Goal: Task Accomplishment & Management: Manage account settings

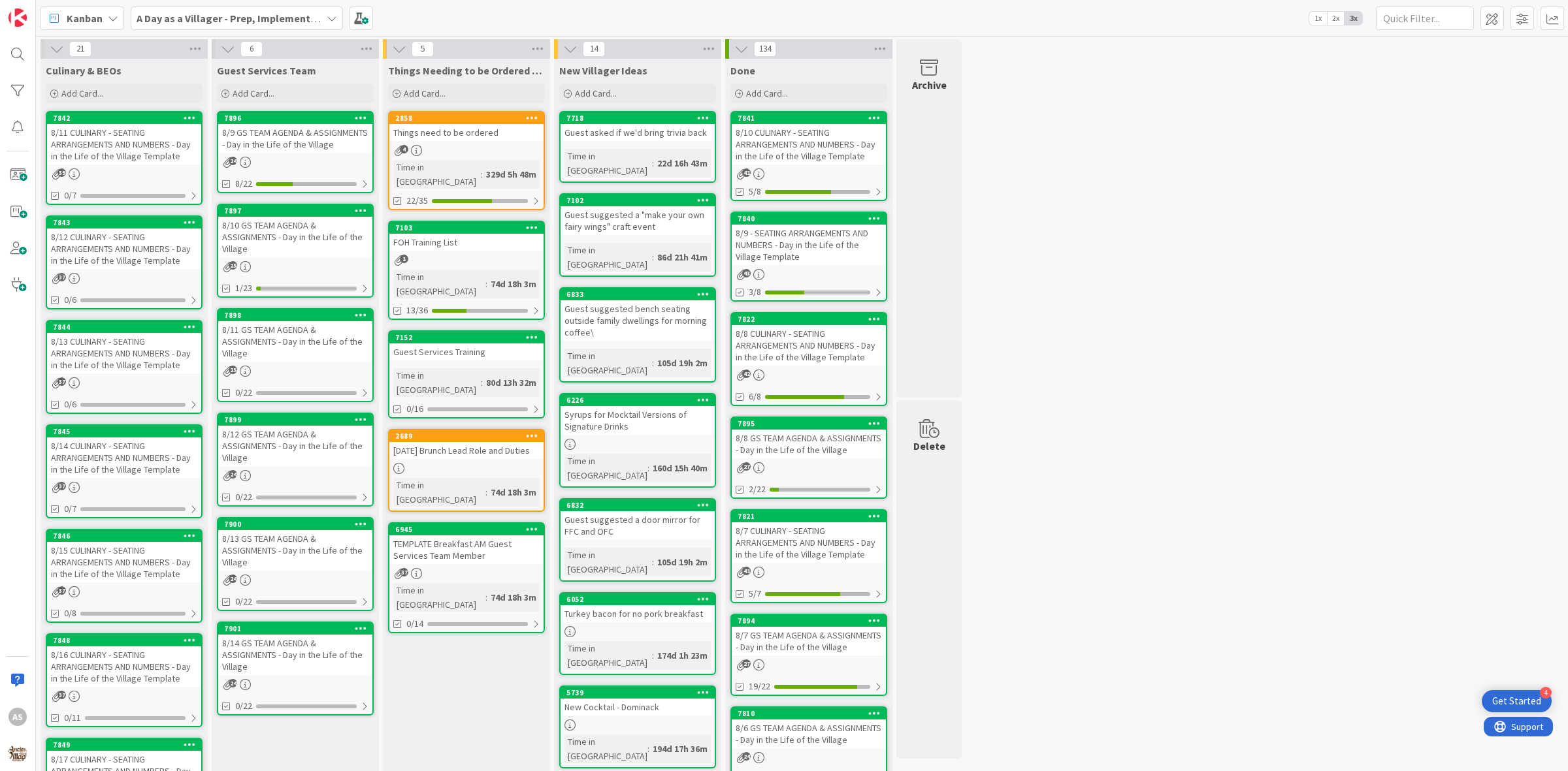
click at [440, 142] on link "2858 Things need to be ordered 4 Time in Column : 329d 5h 48m 22/35" at bounding box center [466, 161] width 157 height 99
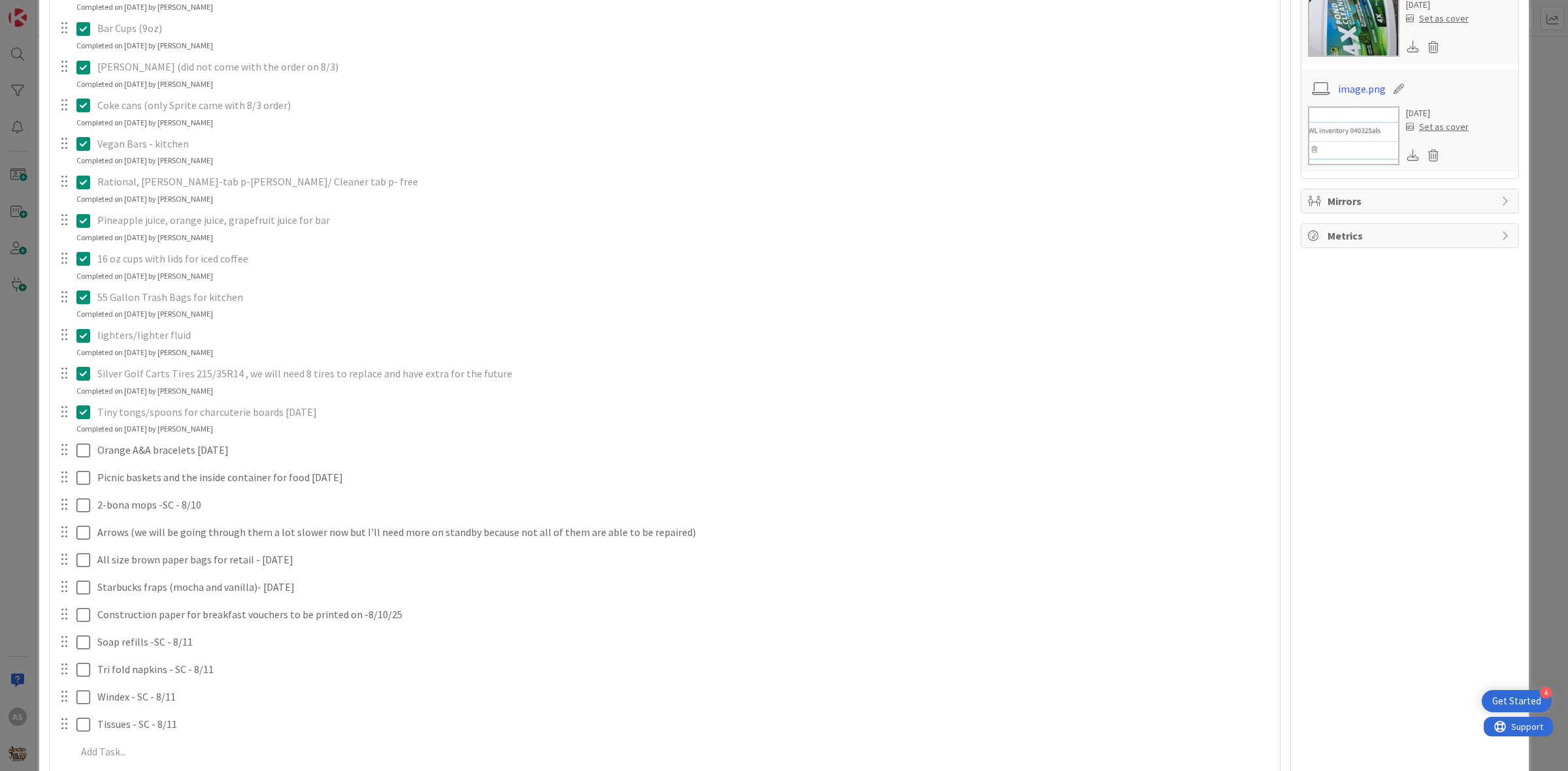
scroll to position [571, 0]
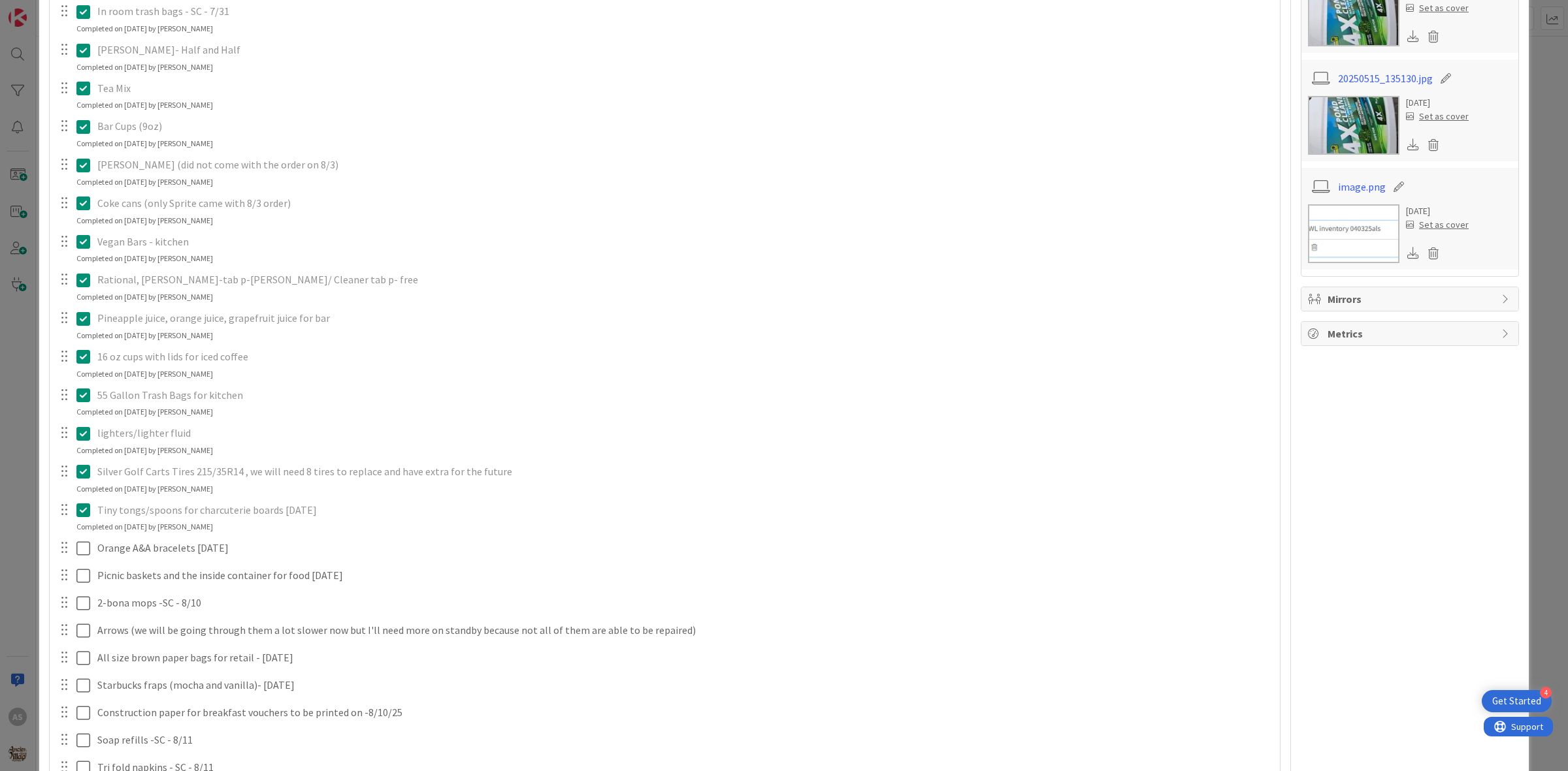
click at [82, 474] on icon at bounding box center [86, 471] width 20 height 15
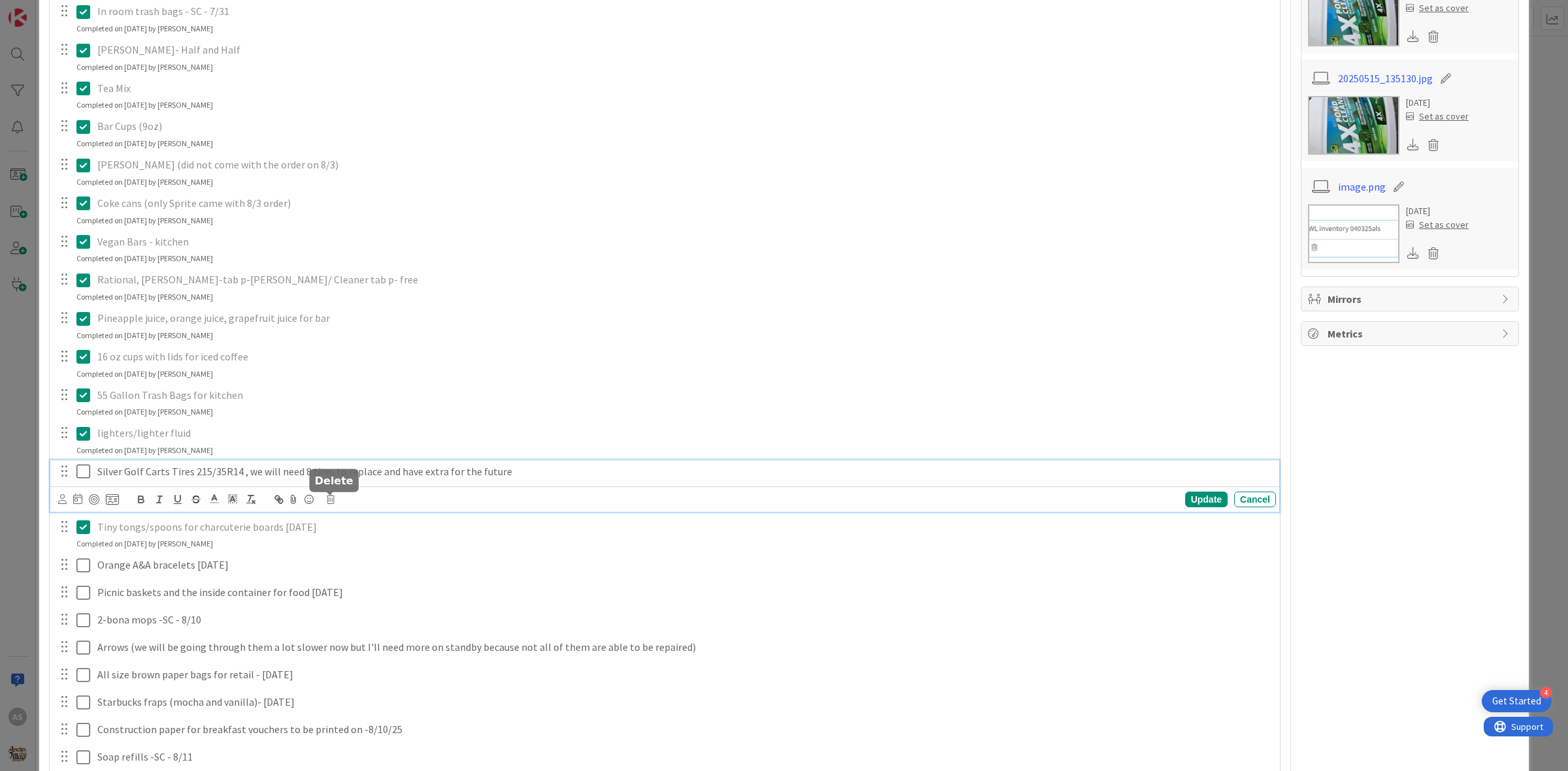
click at [331, 503] on icon at bounding box center [331, 500] width 8 height 10
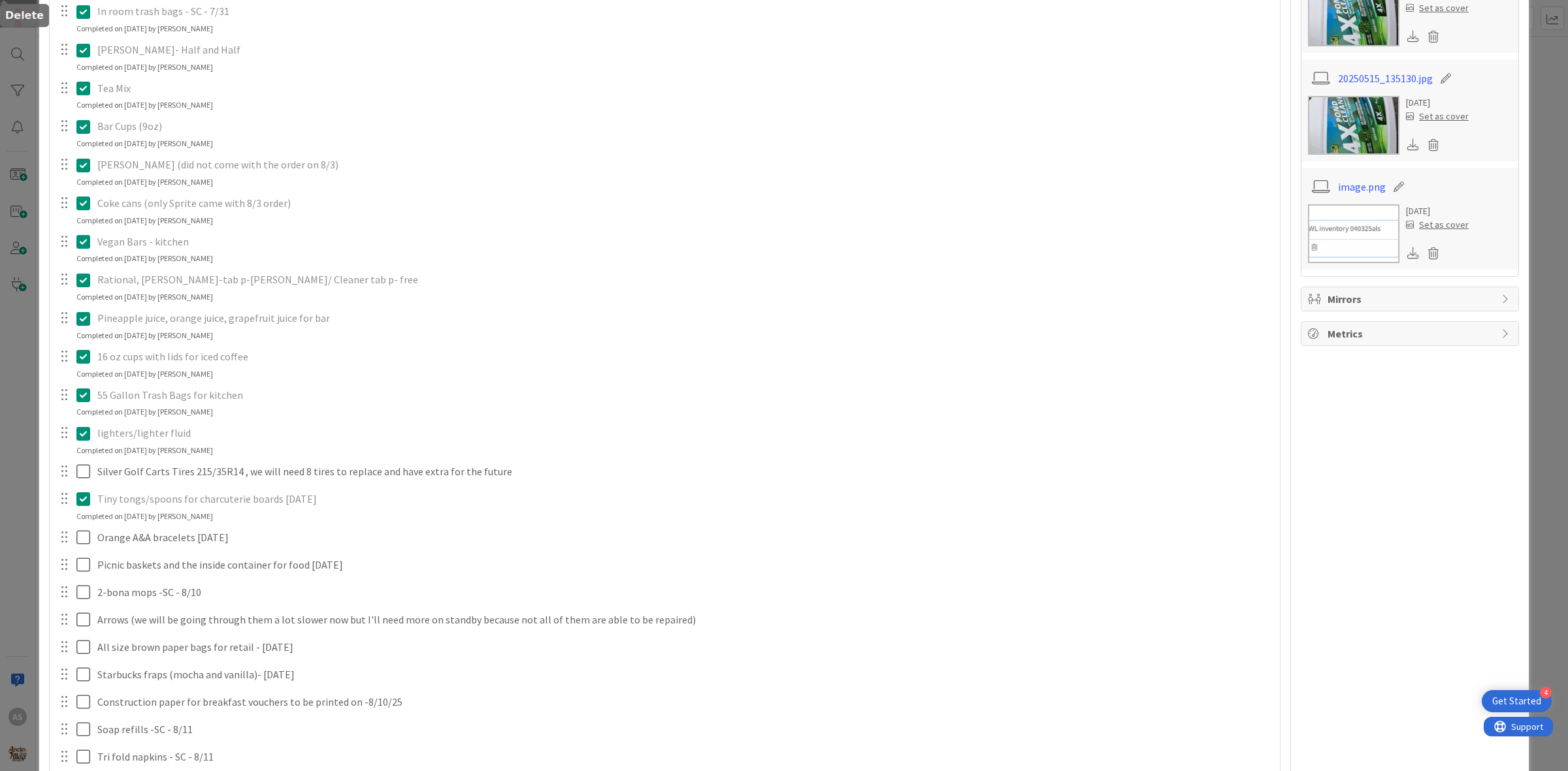
click at [365, 562] on div "Charcoal x 4 for kitchen Update Cancel Completed on [DATE] by [PERSON_NAME] Bro…" at bounding box center [665, 285] width 1217 height 1142
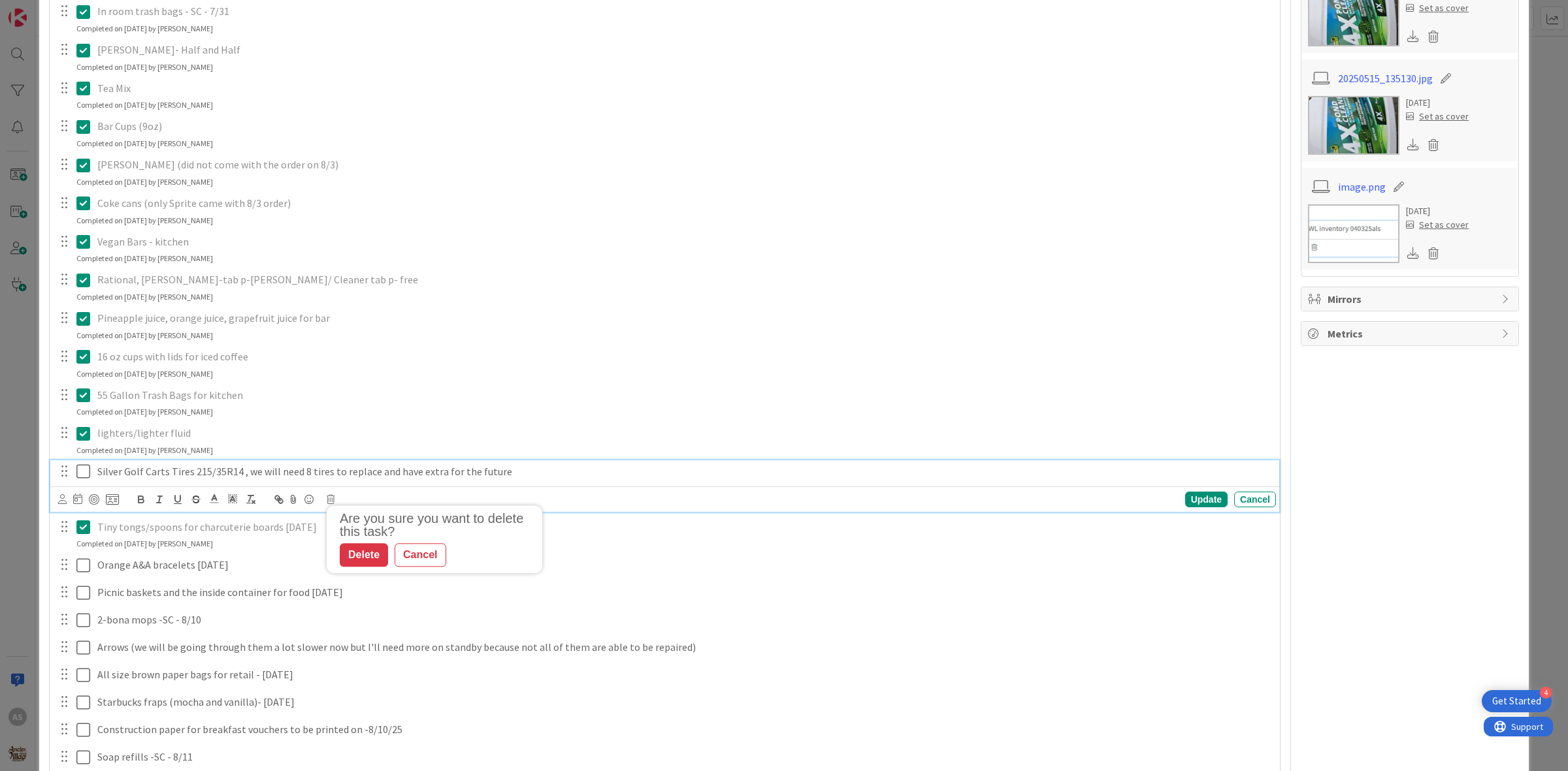
click at [332, 481] on div "Silver Golf Carts Tires 215/35R14 , we will need 8 tires to replace and have ex…" at bounding box center [683, 472] width 1184 height 23
click at [330, 495] on icon at bounding box center [331, 500] width 8 height 10
click at [356, 562] on div "Delete" at bounding box center [364, 555] width 49 height 24
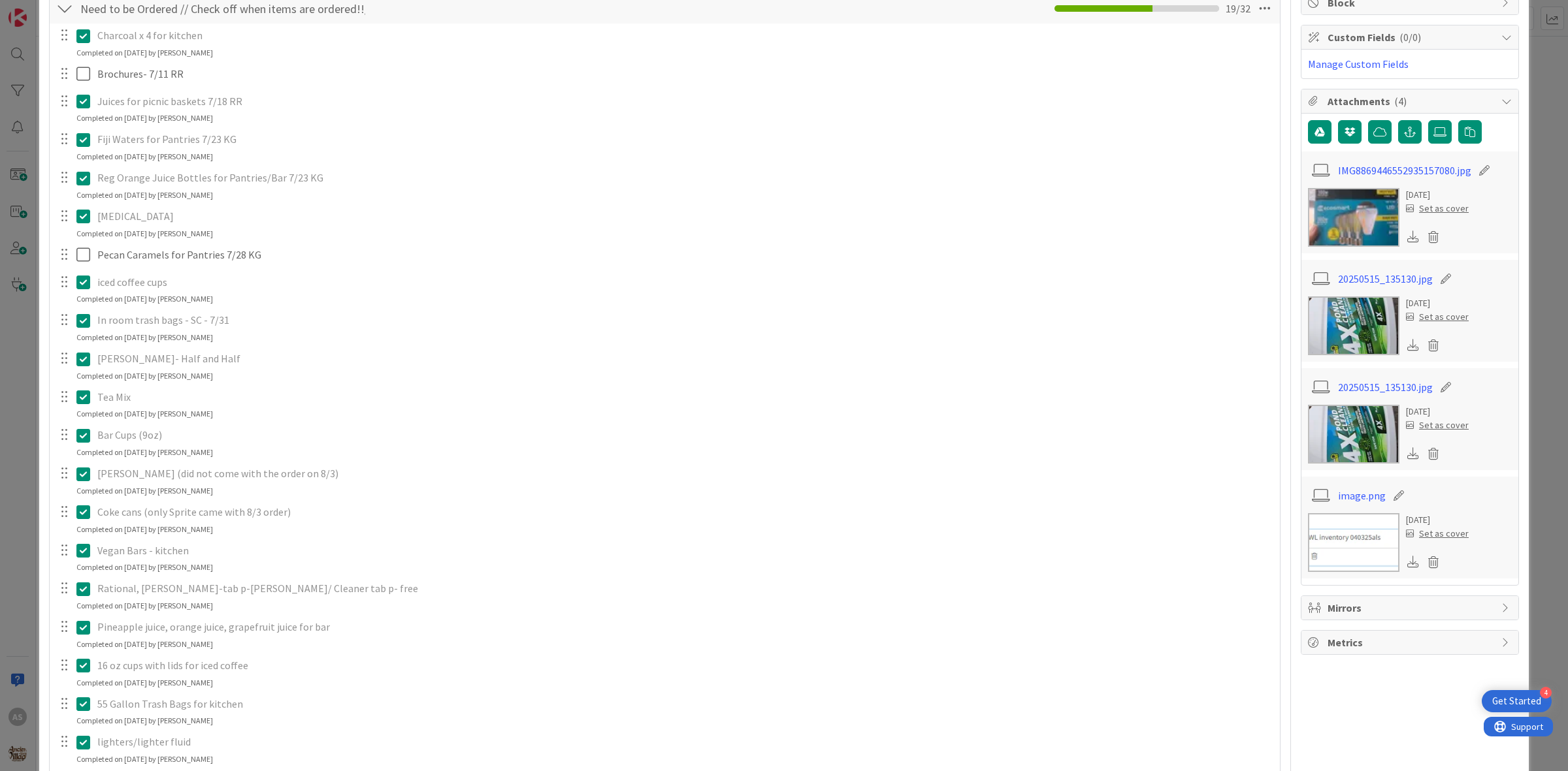
scroll to position [245, 0]
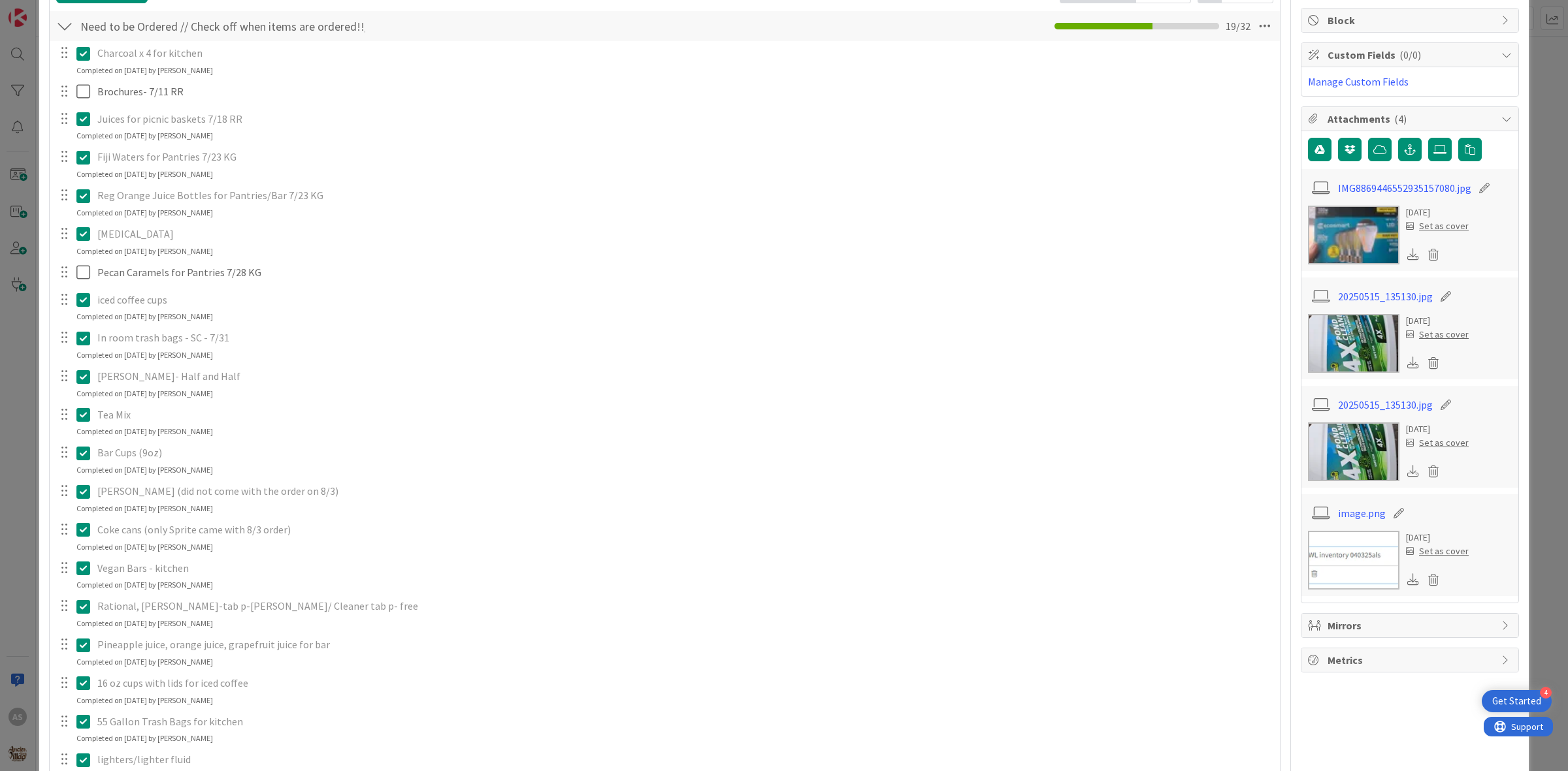
click at [82, 193] on icon at bounding box center [86, 196] width 20 height 15
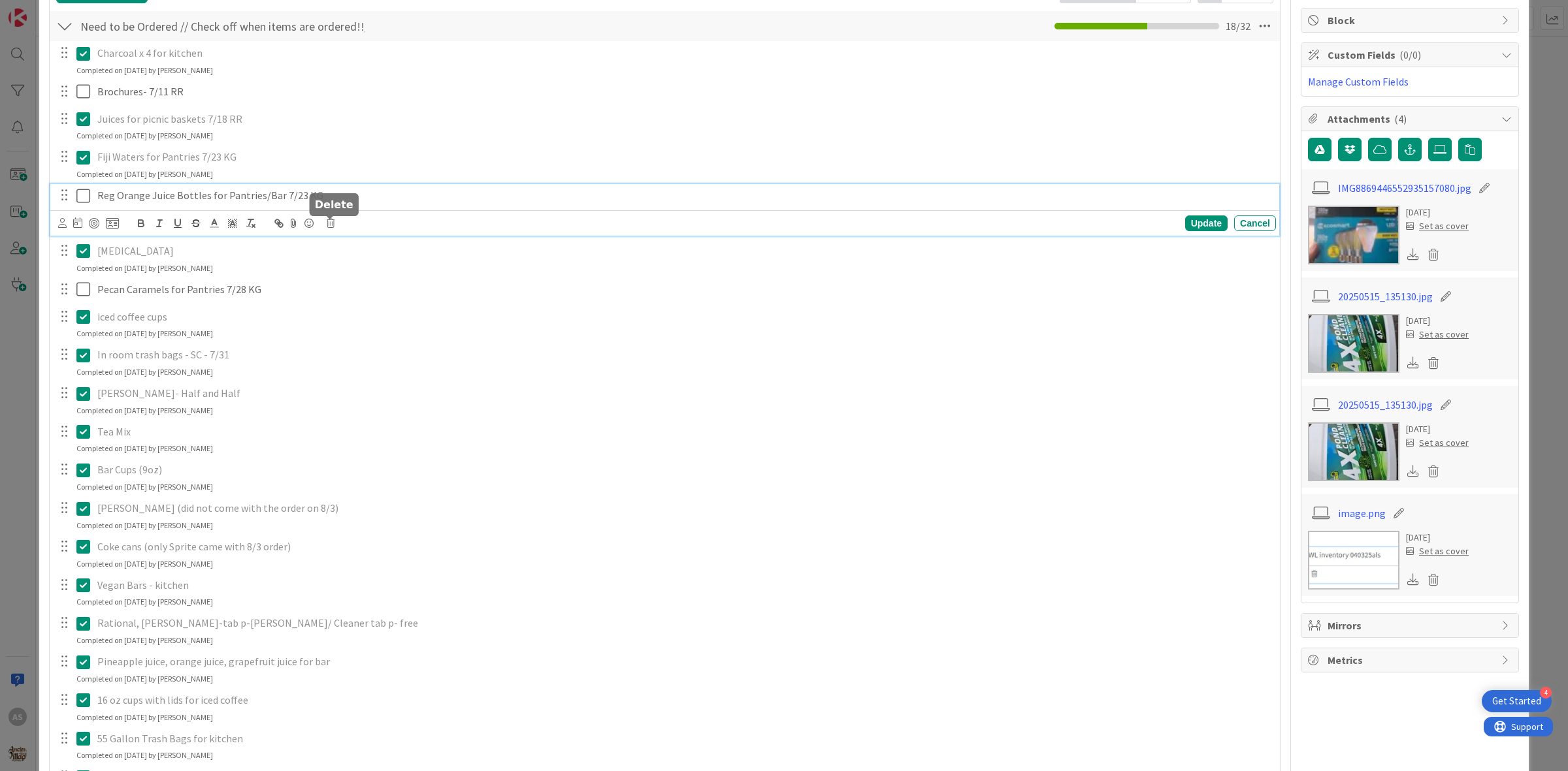
click at [333, 225] on icon at bounding box center [331, 224] width 8 height 10
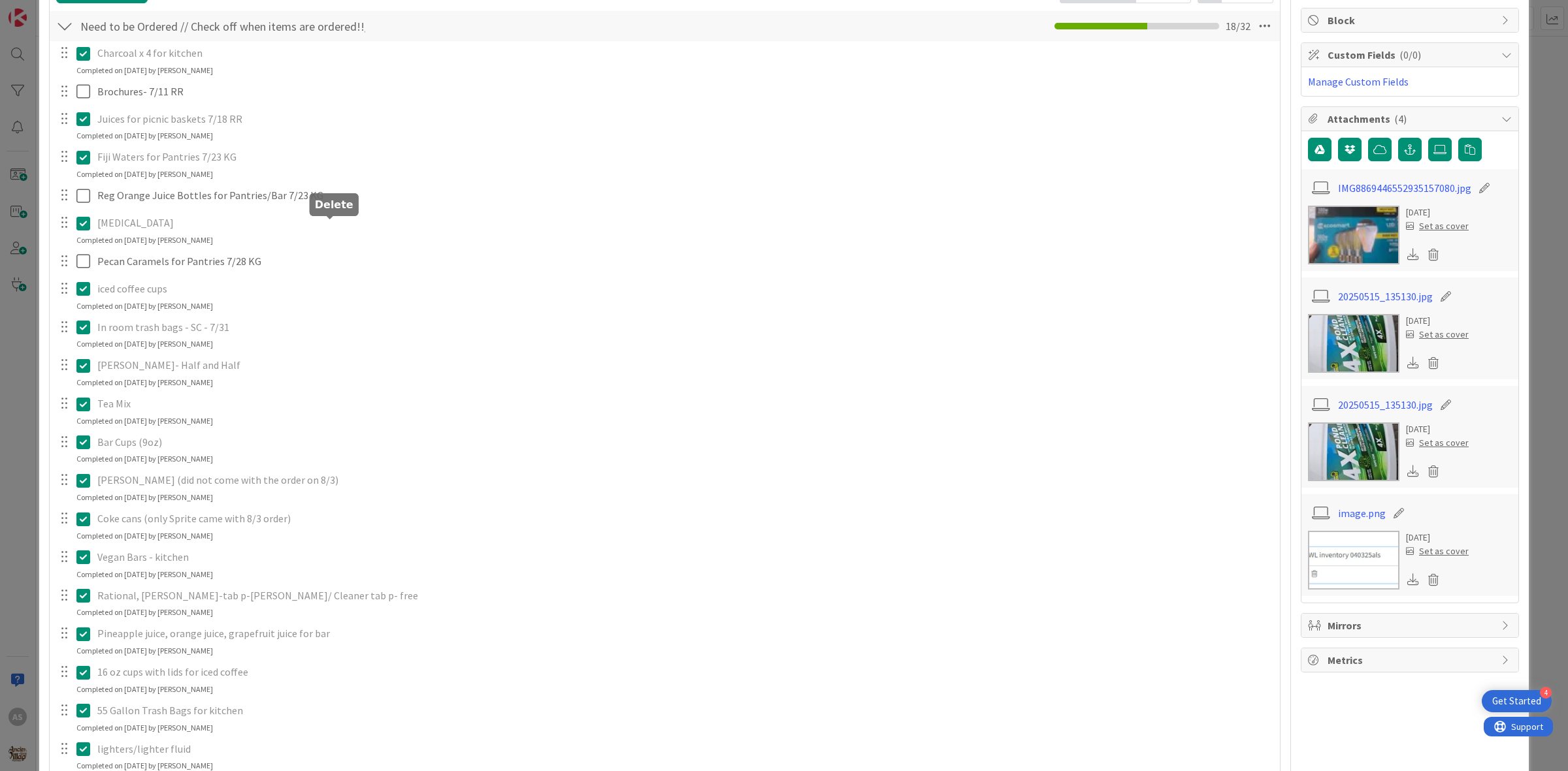
click at [354, 278] on div "Charcoal x 4 for kitchen Update Cancel Completed on [DATE] by [PERSON_NAME] Bro…" at bounding box center [665, 592] width 1217 height 1103
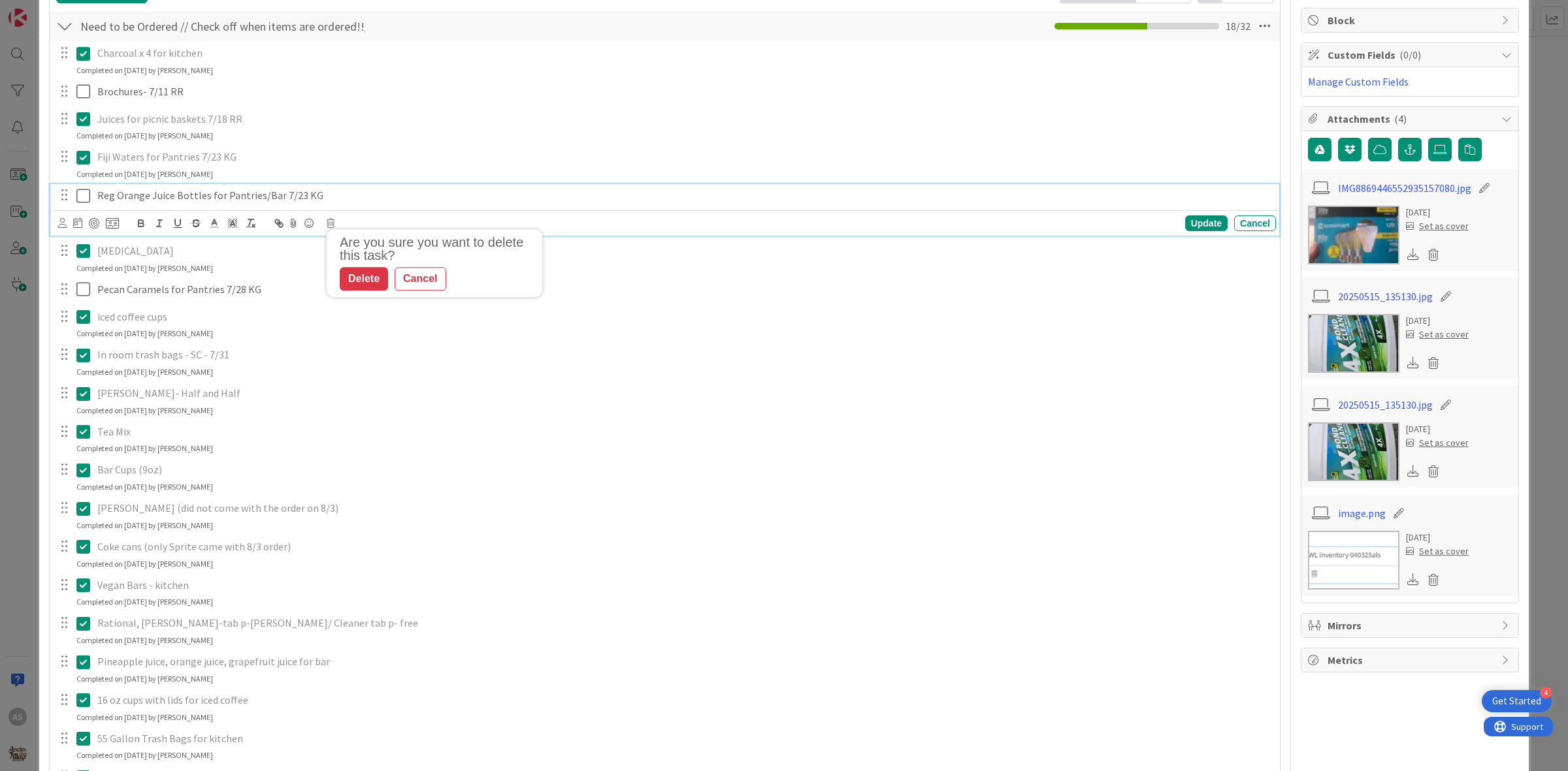
click at [297, 203] on p "Reg Orange Juice Bottles for Pantries/Bar 7/23 KG" at bounding box center [684, 196] width 1173 height 15
click at [329, 221] on icon at bounding box center [331, 224] width 8 height 10
click at [356, 276] on div "Delete" at bounding box center [364, 279] width 49 height 24
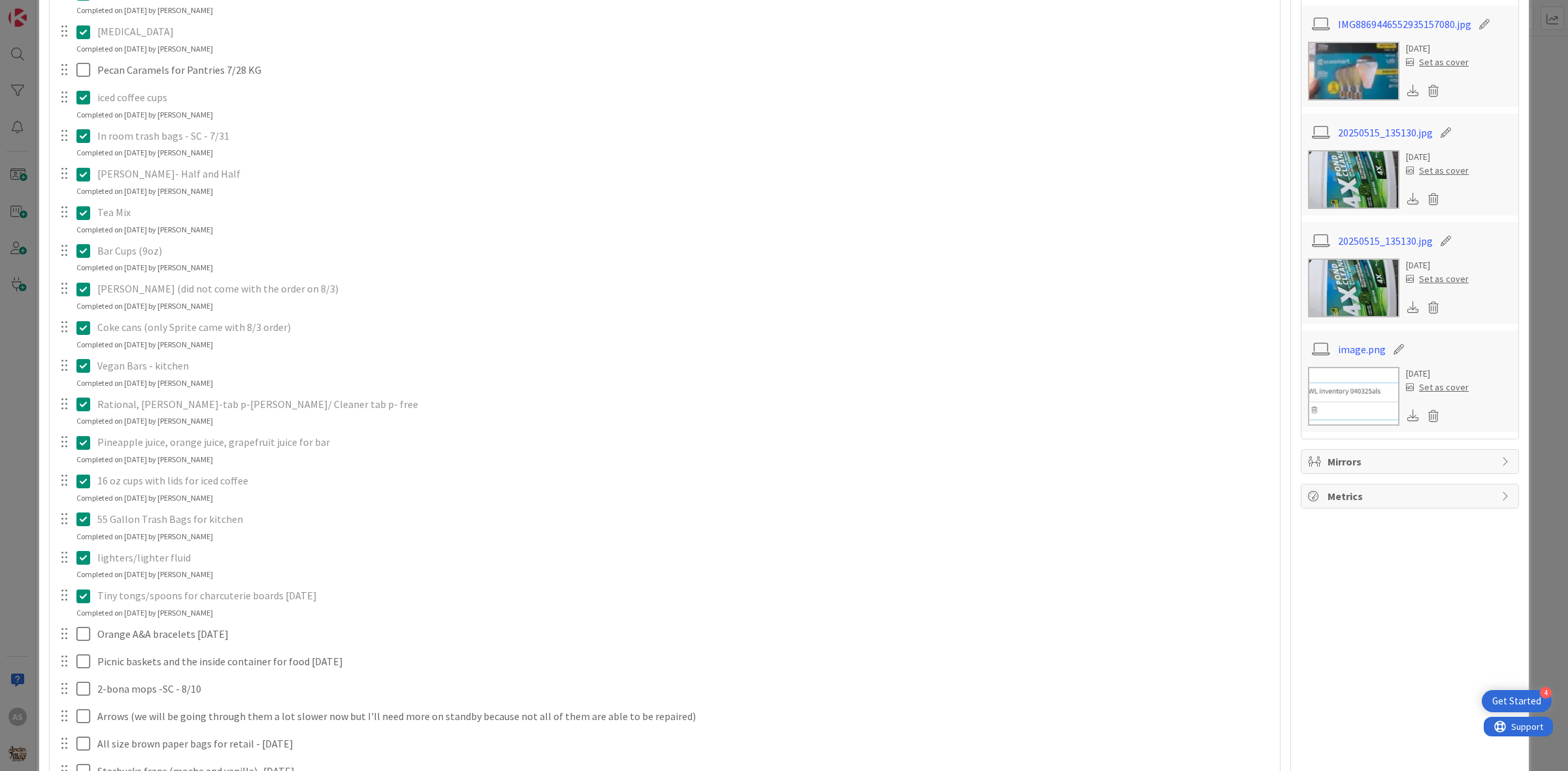
scroll to position [408, 0]
click at [79, 292] on icon at bounding box center [86, 289] width 20 height 15
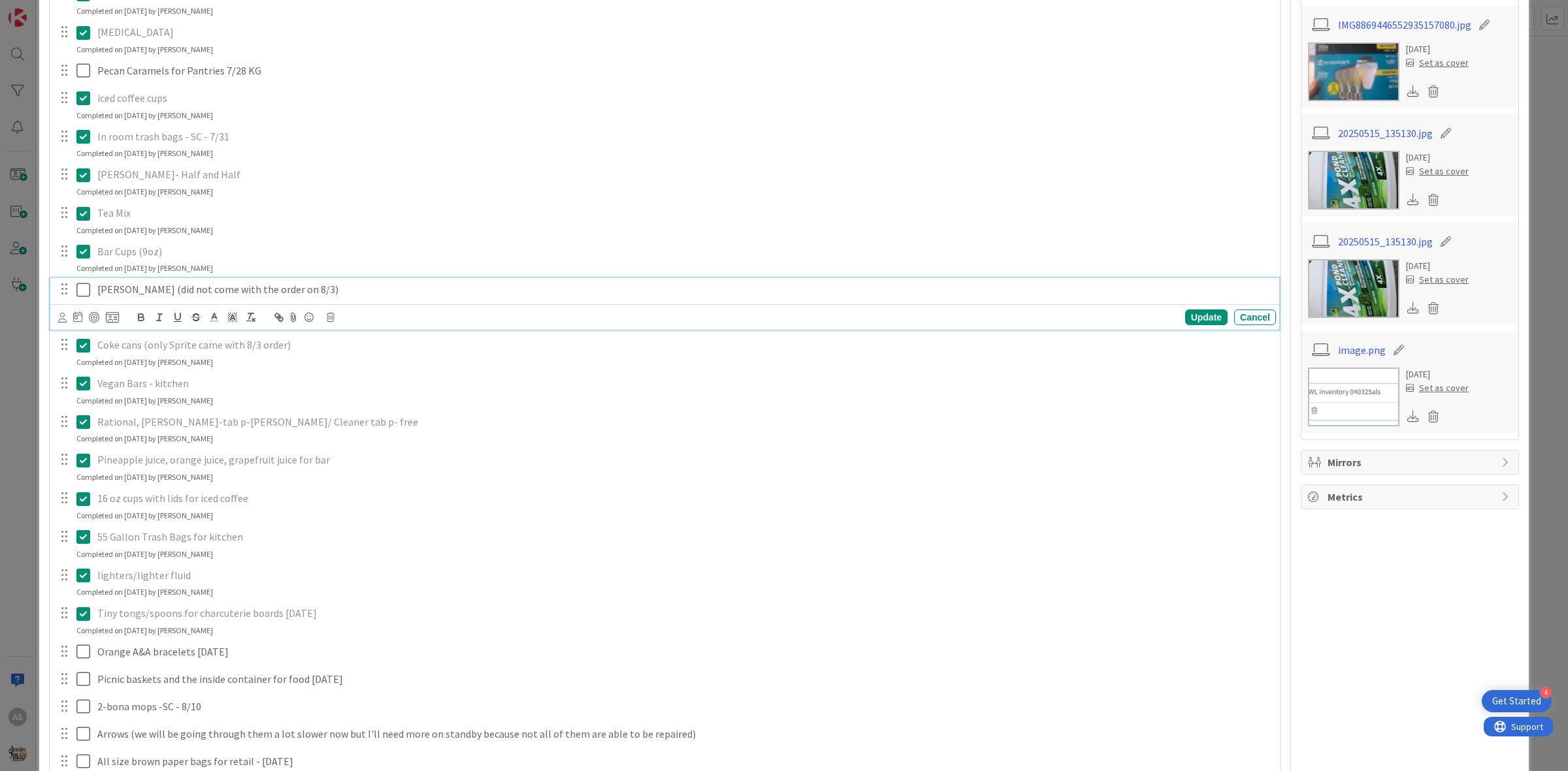
click at [344, 317] on div "Update Cancel" at bounding box center [667, 317] width 1217 height 18
click at [330, 313] on body "4 Get Started AS Kanban A Day as a Villager - Prep, Implement and Execute 1x 2x…" at bounding box center [784, 385] width 1568 height 771
click at [333, 317] on icon at bounding box center [331, 317] width 8 height 10
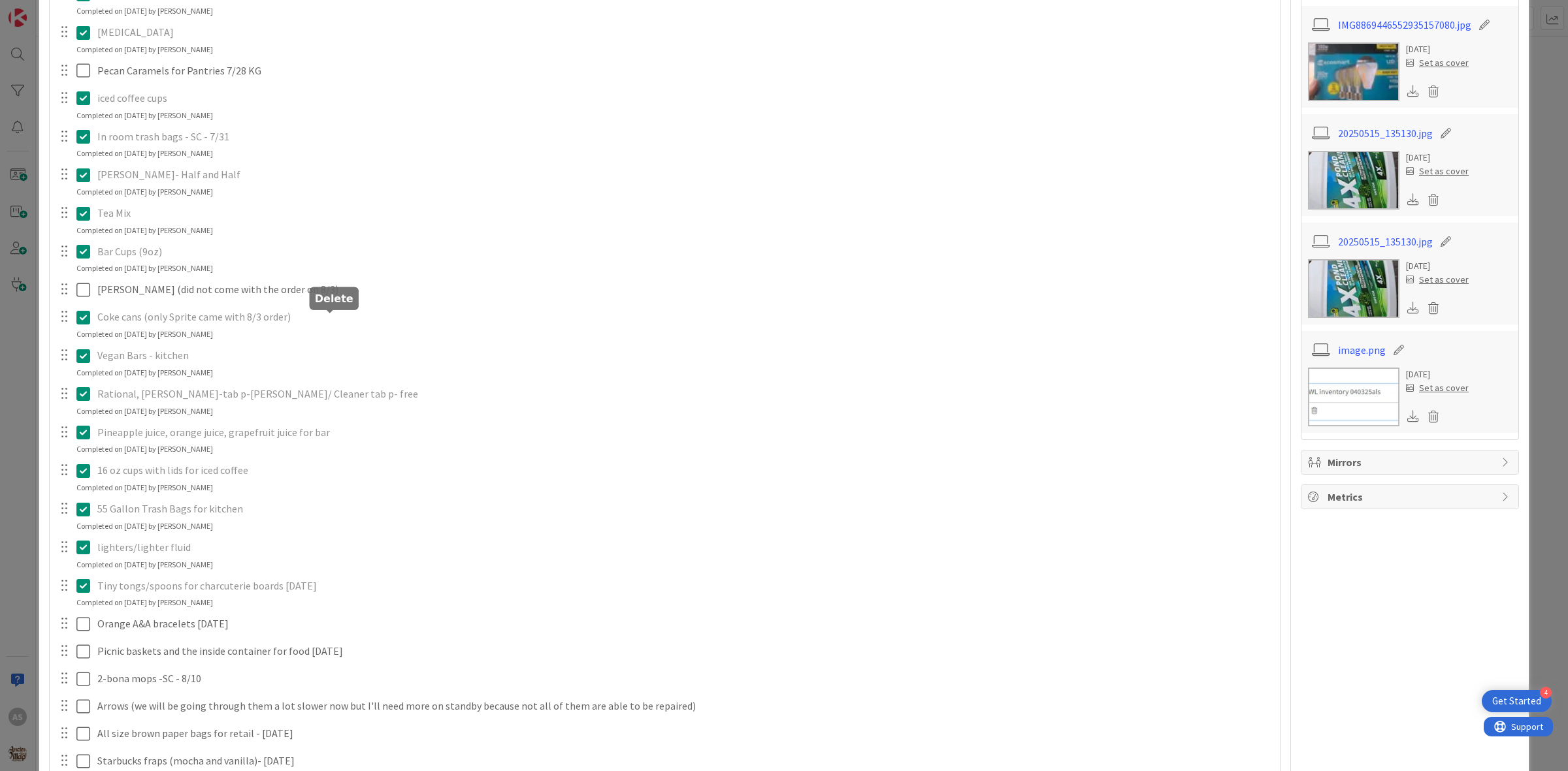
click at [357, 375] on div "Charcoal x 4 for kitchen Update Cancel Completed on [DATE] by [PERSON_NAME] Bro…" at bounding box center [665, 410] width 1217 height 1064
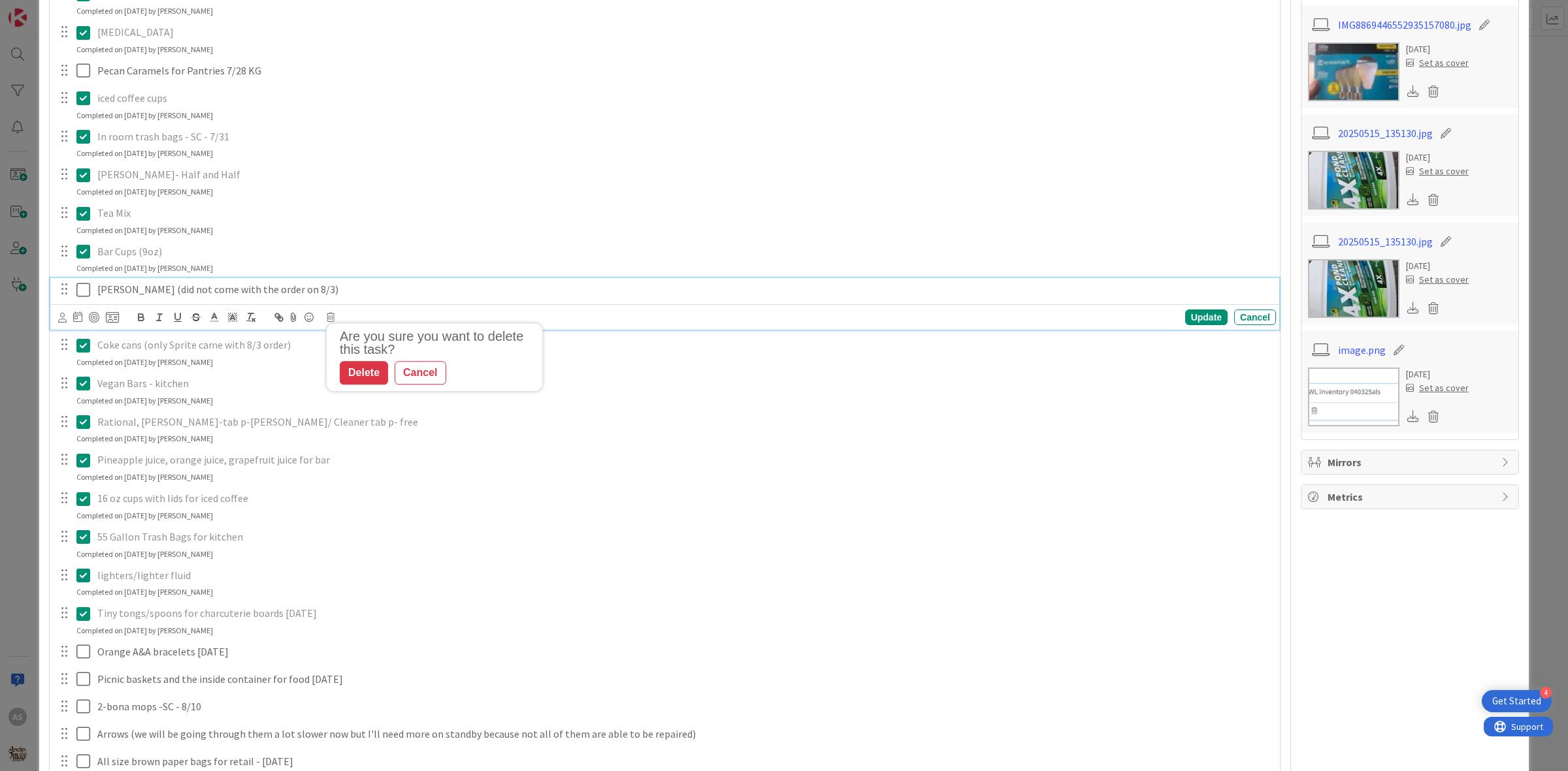
click at [181, 294] on p "[PERSON_NAME] (did not come with the order on 8/3)" at bounding box center [684, 289] width 1173 height 15
click at [332, 323] on div "Are you sure you want to delete this task? Delete Cancel Update Cancel" at bounding box center [667, 317] width 1217 height 18
click at [331, 322] on icon at bounding box center [331, 317] width 8 height 10
click at [369, 367] on div "Delete" at bounding box center [364, 373] width 49 height 24
